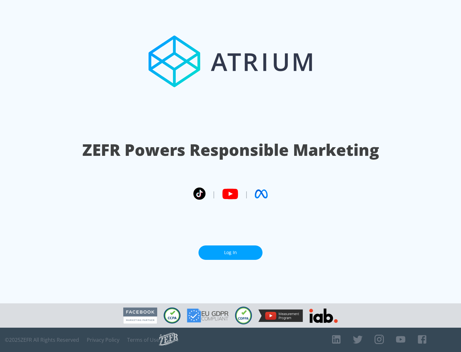
click at [231, 253] on link "Log In" at bounding box center [231, 253] width 64 height 14
